Goal: Information Seeking & Learning: Learn about a topic

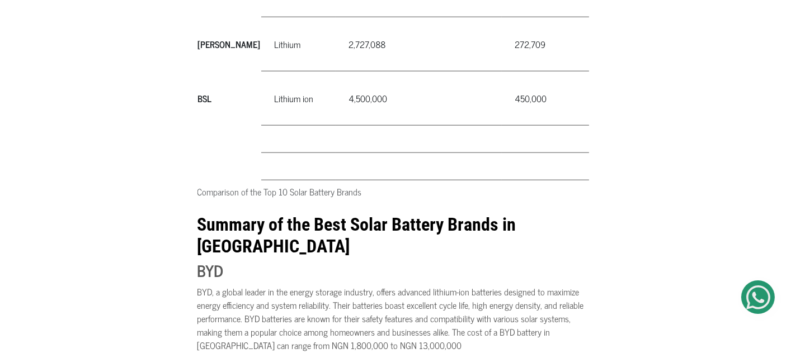
scroll to position [1305, 0]
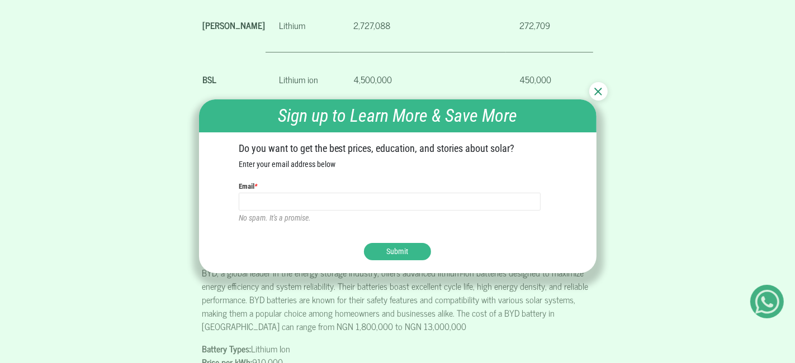
click at [595, 92] on img at bounding box center [598, 92] width 8 height 8
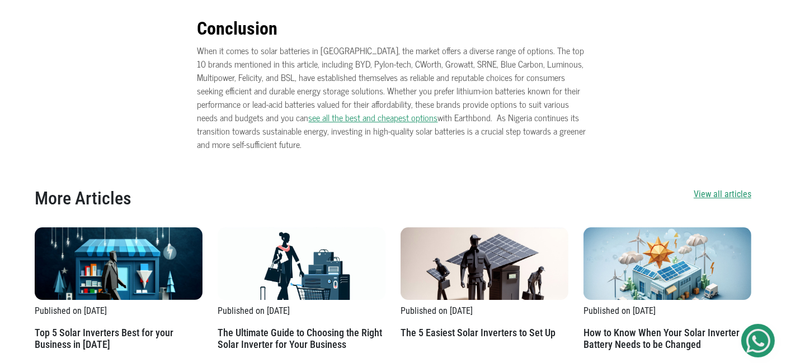
scroll to position [3574, 0]
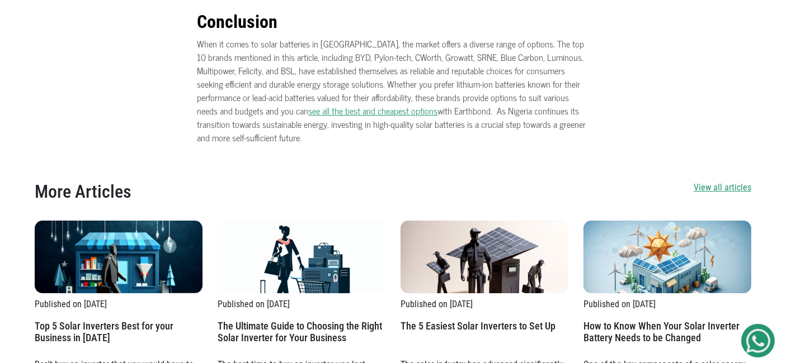
click at [309, 320] on h2 "The Ultimate Guide to Choosing the Right Solar Inverter for Your Business" at bounding box center [302, 337] width 168 height 34
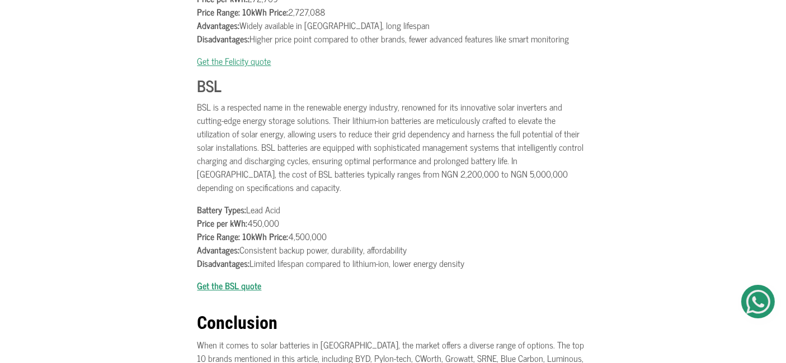
scroll to position [3202, 0]
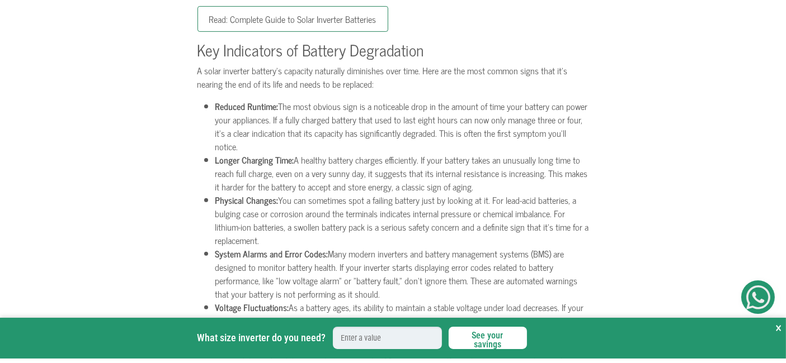
scroll to position [435, 0]
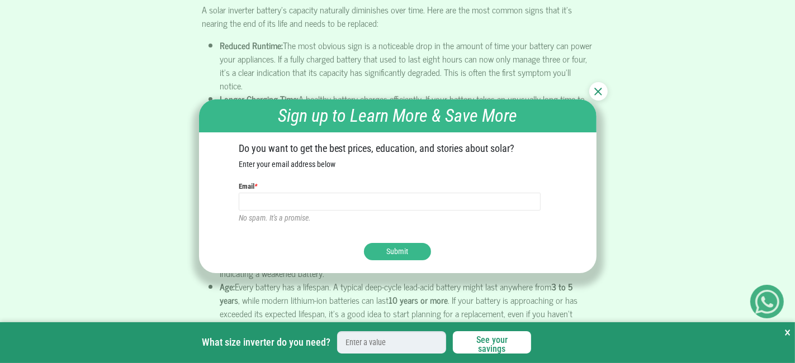
click at [595, 92] on img at bounding box center [598, 92] width 8 height 8
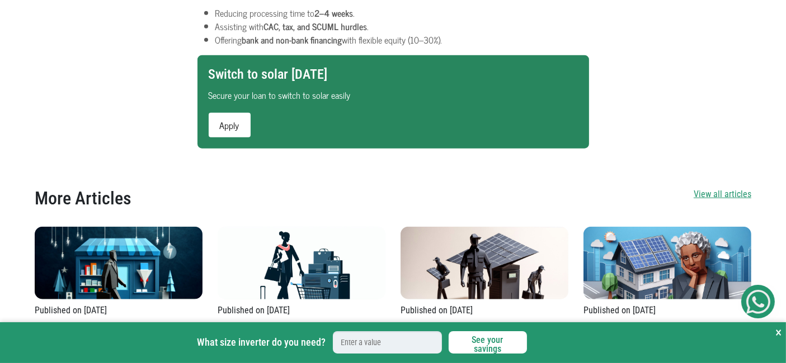
scroll to position [870, 0]
